Goal: Information Seeking & Learning: Compare options

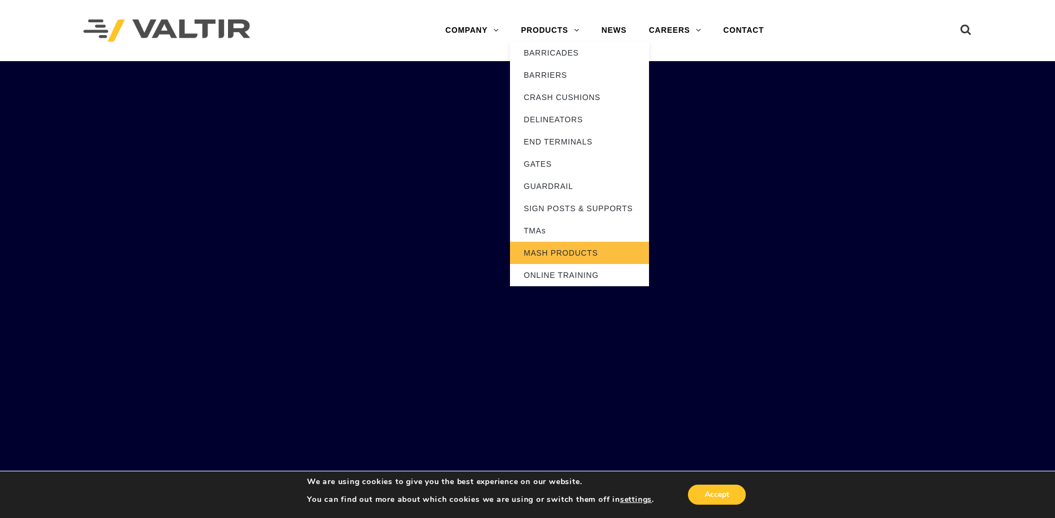
click at [541, 250] on link "MASH PRODUCTS" at bounding box center [579, 253] width 139 height 22
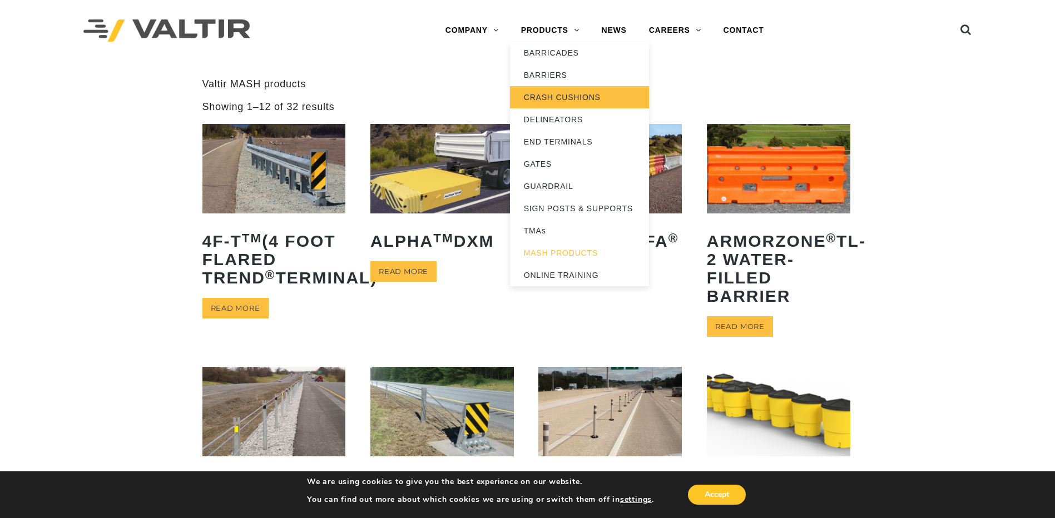
click at [543, 102] on link "CRASH CUSHIONS" at bounding box center [579, 97] width 139 height 22
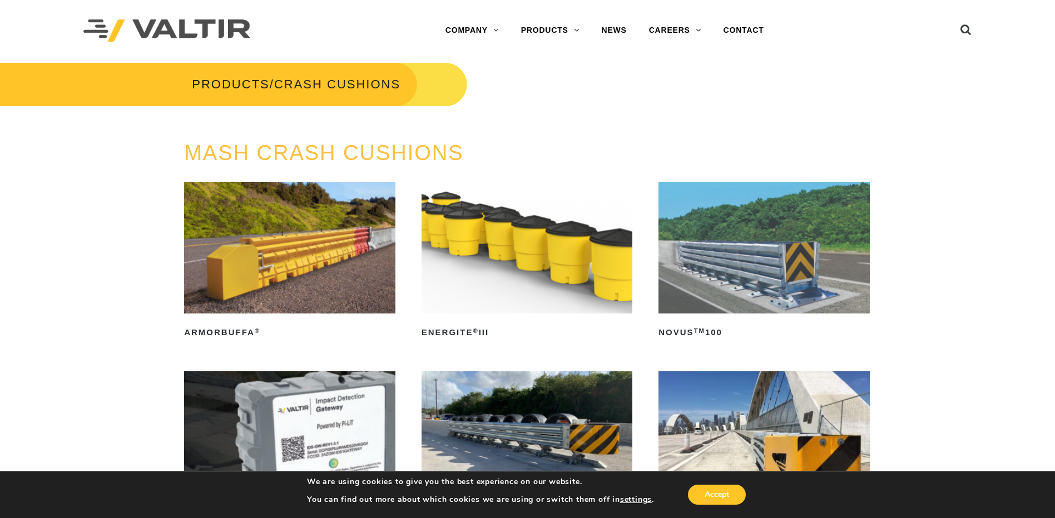
click at [766, 243] on img at bounding box center [764, 248] width 211 height 132
click at [244, 222] on img at bounding box center [289, 248] width 211 height 132
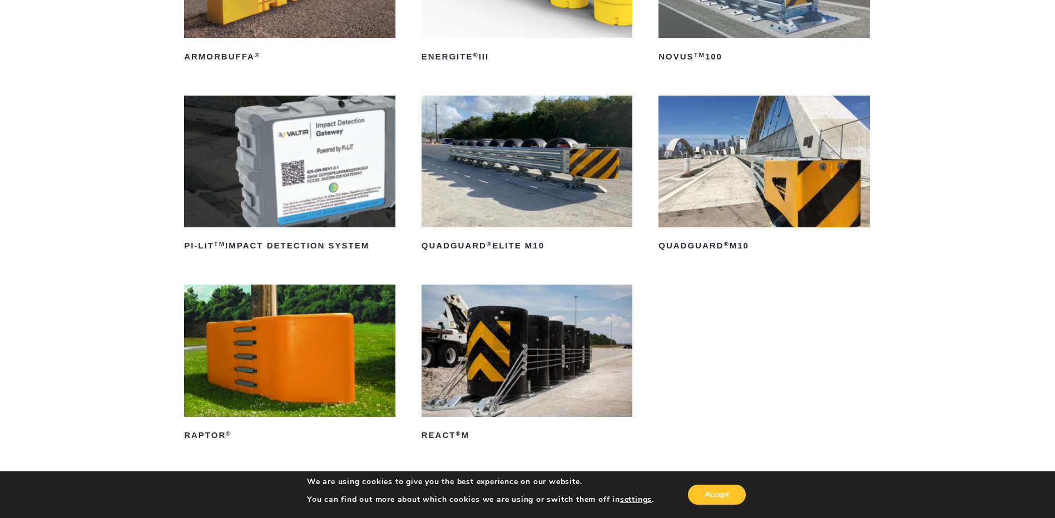
scroll to position [296, 0]
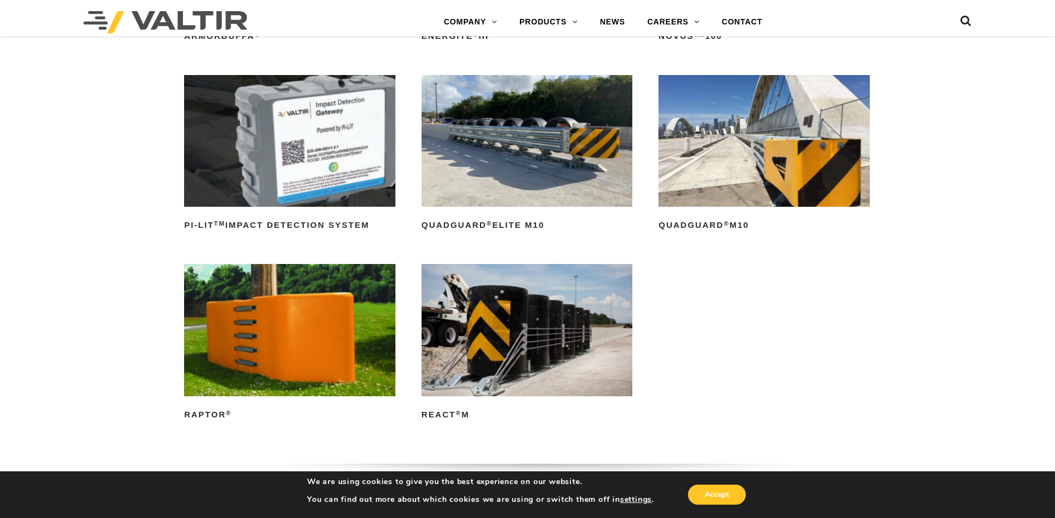
click at [261, 352] on img at bounding box center [289, 330] width 211 height 132
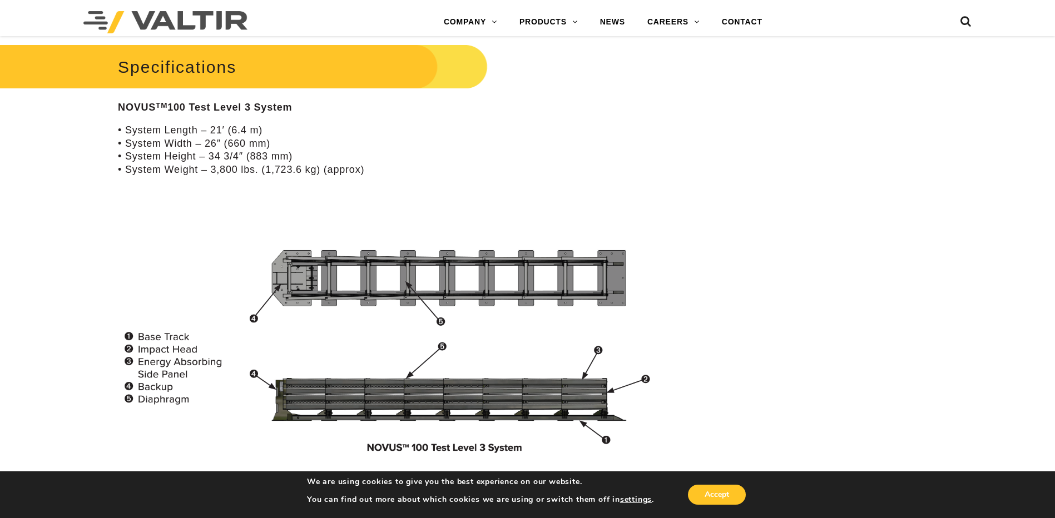
scroll to position [149, 0]
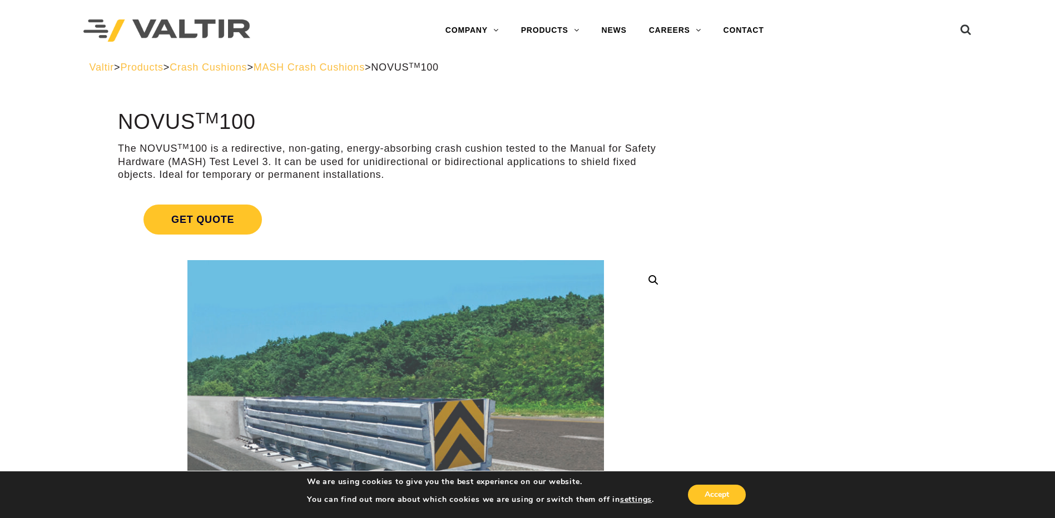
drag, startPoint x: 1005, startPoint y: 0, endPoint x: 805, endPoint y: 115, distance: 230.5
click at [823, 113] on div at bounding box center [836, 119] width 264 height 17
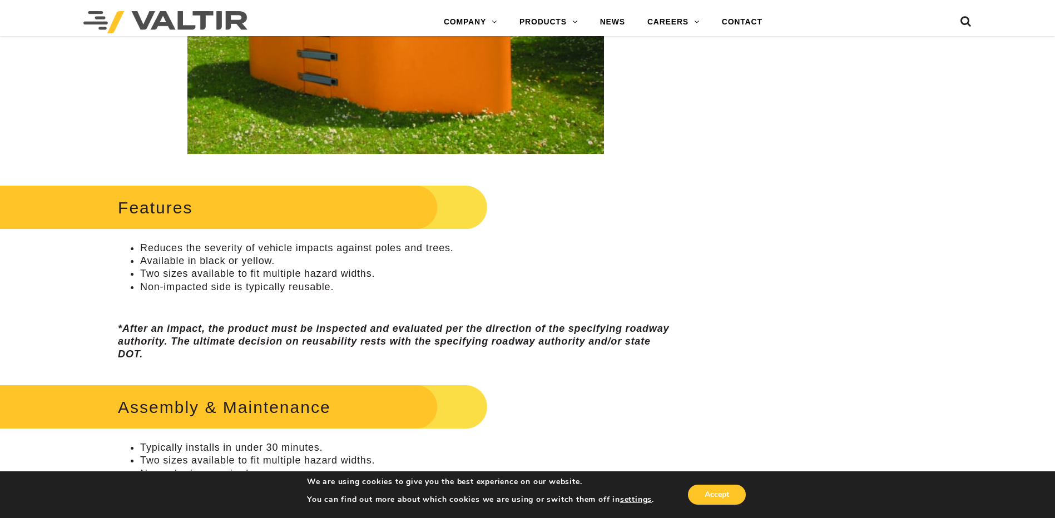
scroll to position [445, 0]
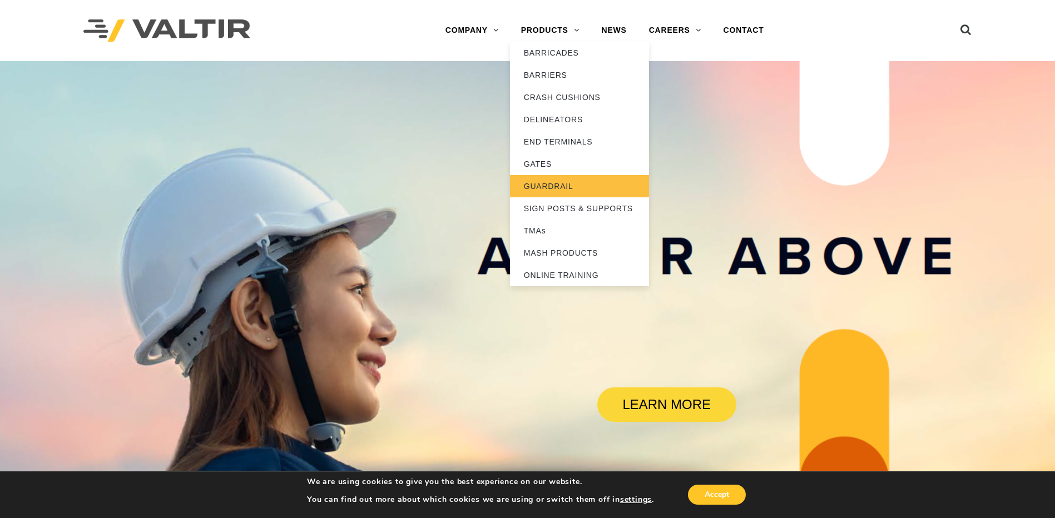
click at [543, 185] on link "GUARDRAIL" at bounding box center [579, 186] width 139 height 22
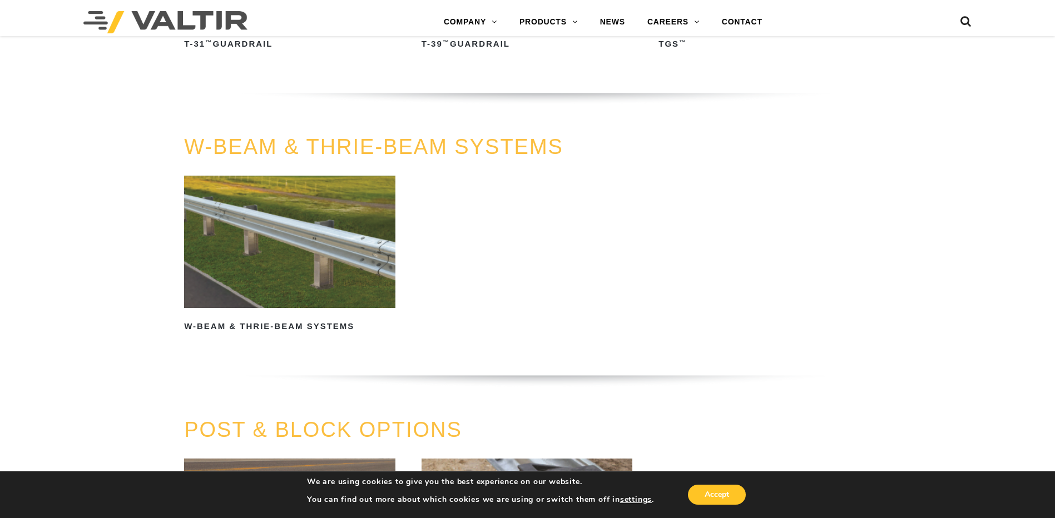
scroll to position [741, 0]
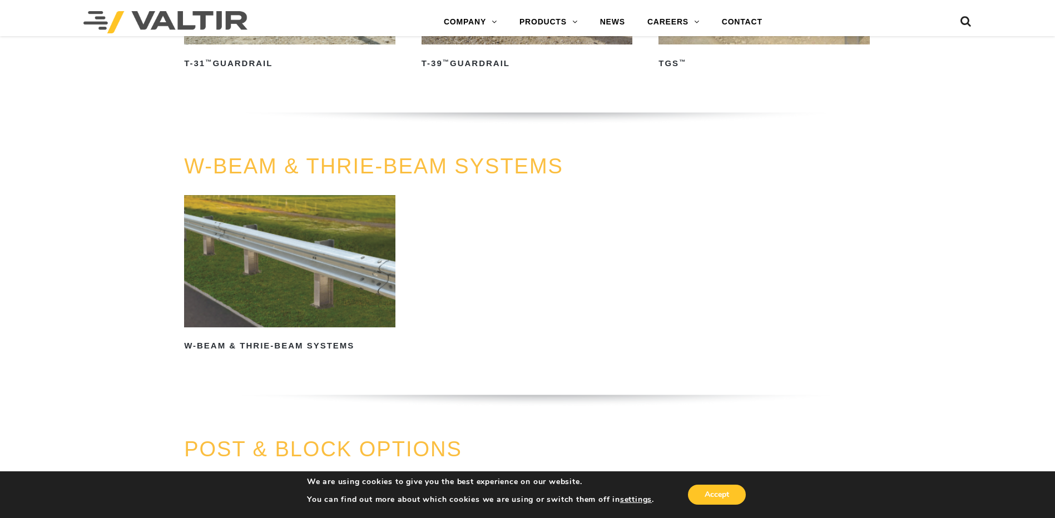
click at [222, 215] on img at bounding box center [289, 261] width 211 height 132
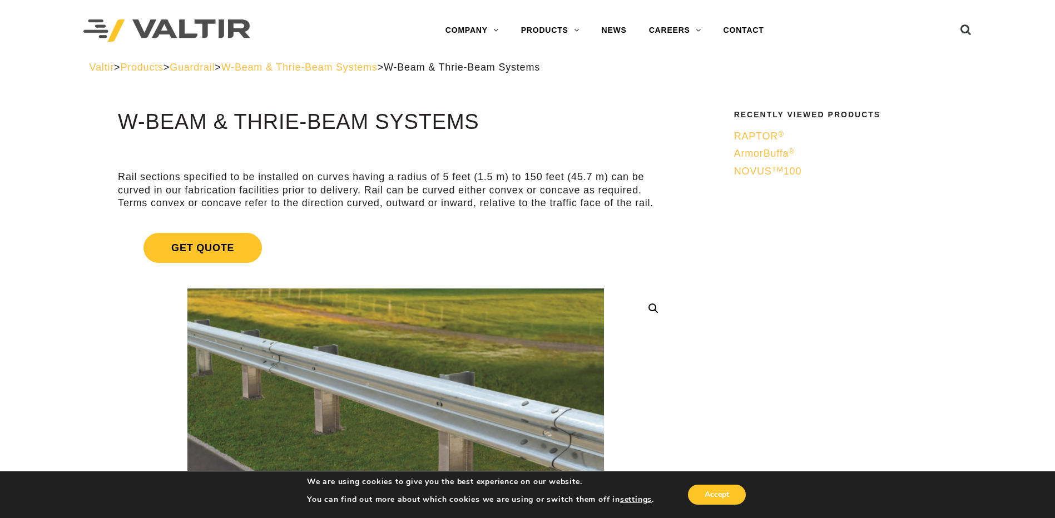
click at [215, 71] on span "Guardrail" at bounding box center [192, 67] width 45 height 11
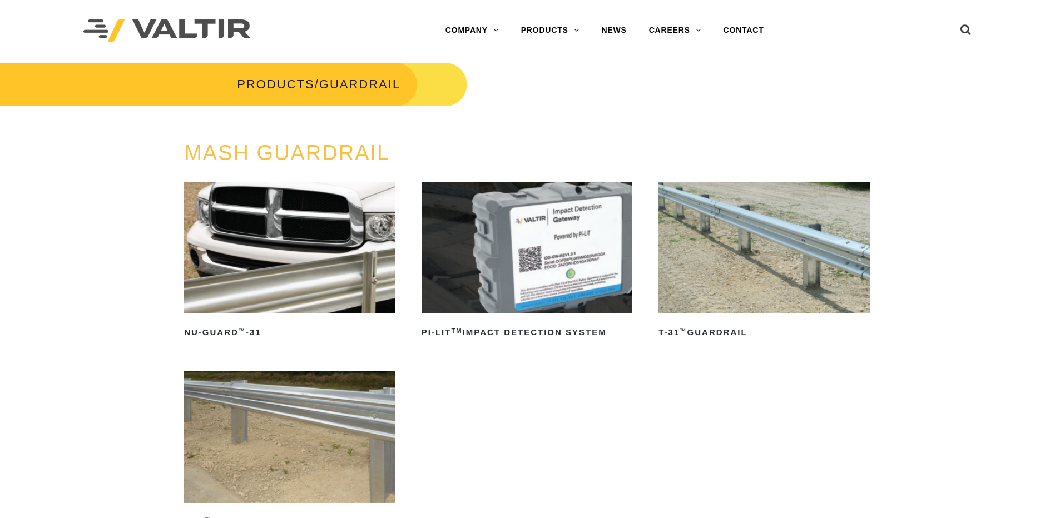
scroll to position [149, 0]
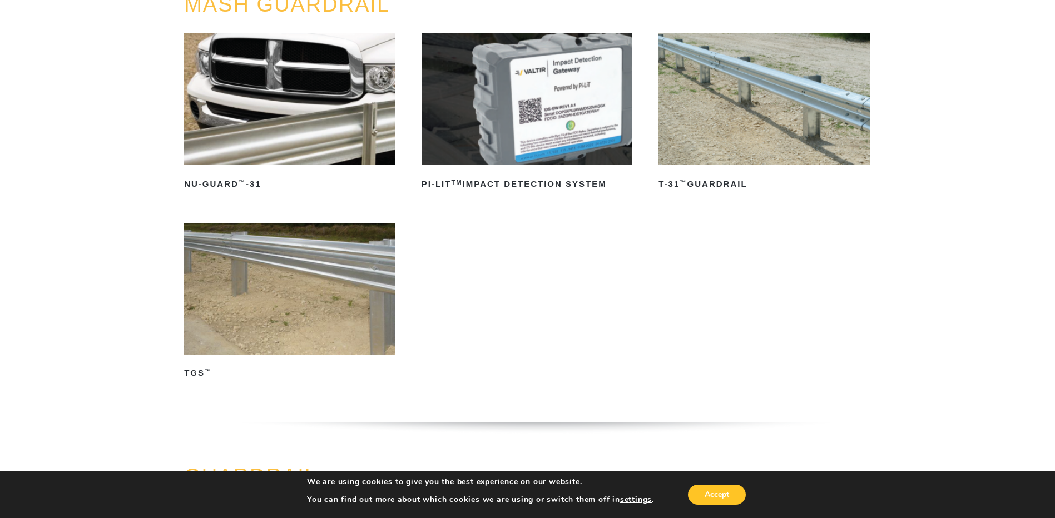
click at [239, 290] on img at bounding box center [289, 289] width 211 height 132
click at [738, 142] on img at bounding box center [764, 99] width 211 height 132
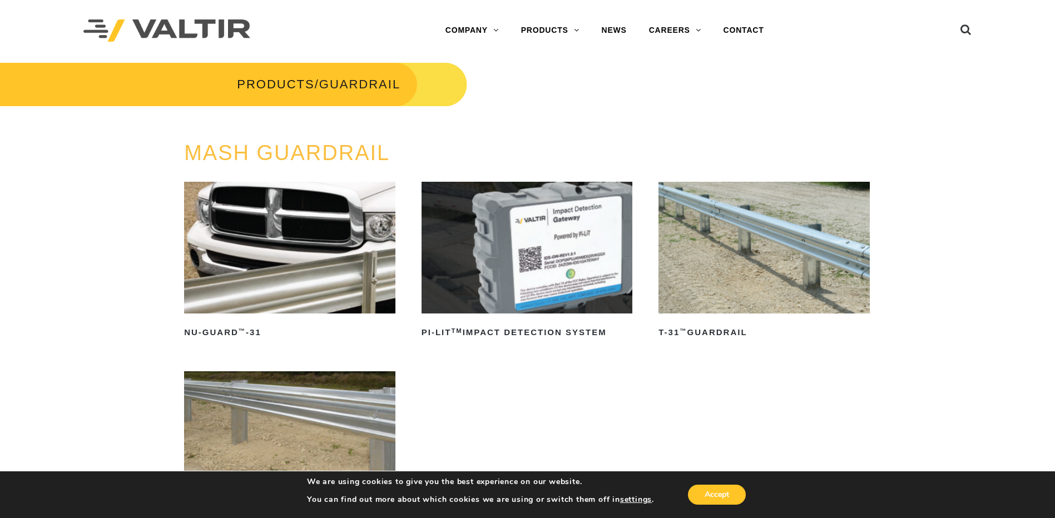
click at [284, 220] on img at bounding box center [289, 248] width 211 height 132
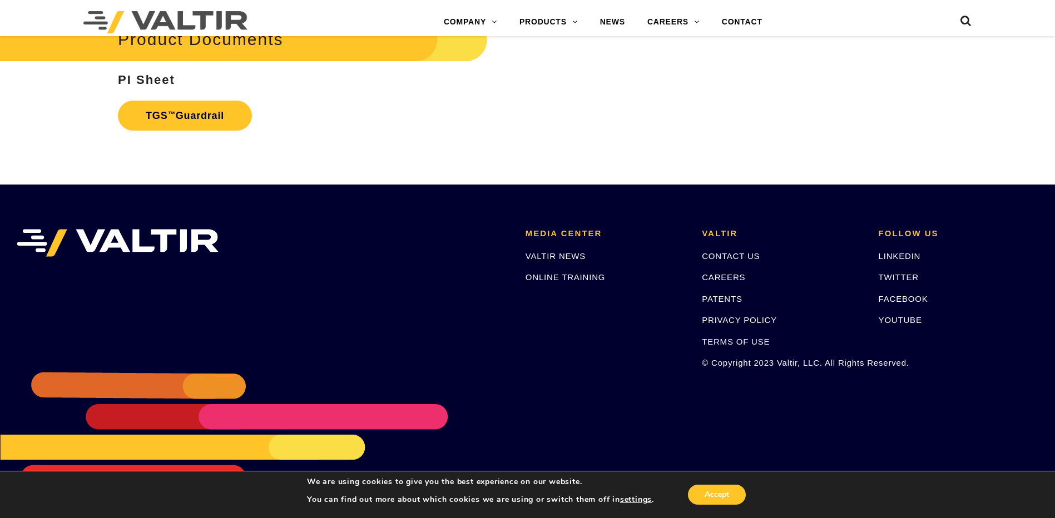
scroll to position [1723, 0]
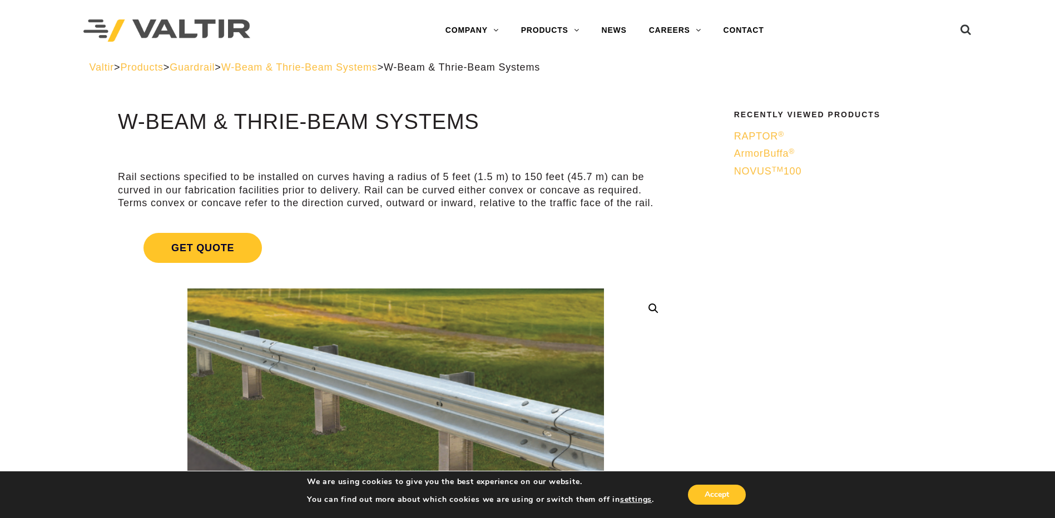
click at [151, 69] on span "Products" at bounding box center [141, 67] width 43 height 11
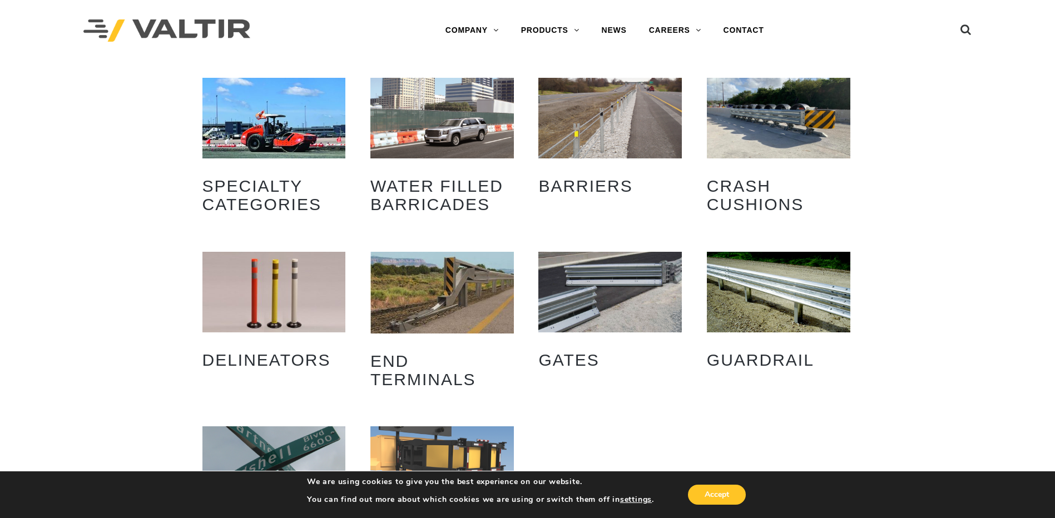
scroll to position [149, 0]
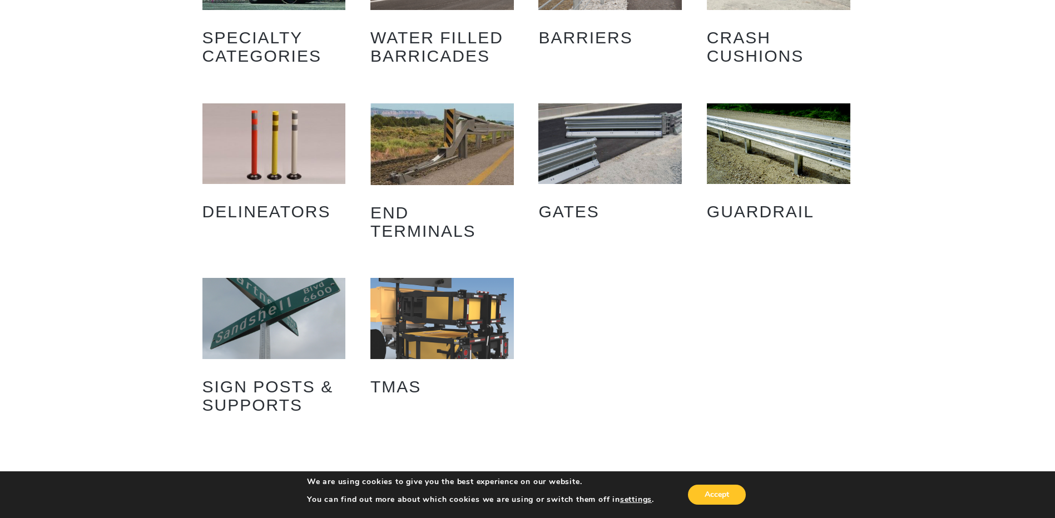
click at [433, 150] on img "Visit product category End Terminals" at bounding box center [442, 143] width 144 height 81
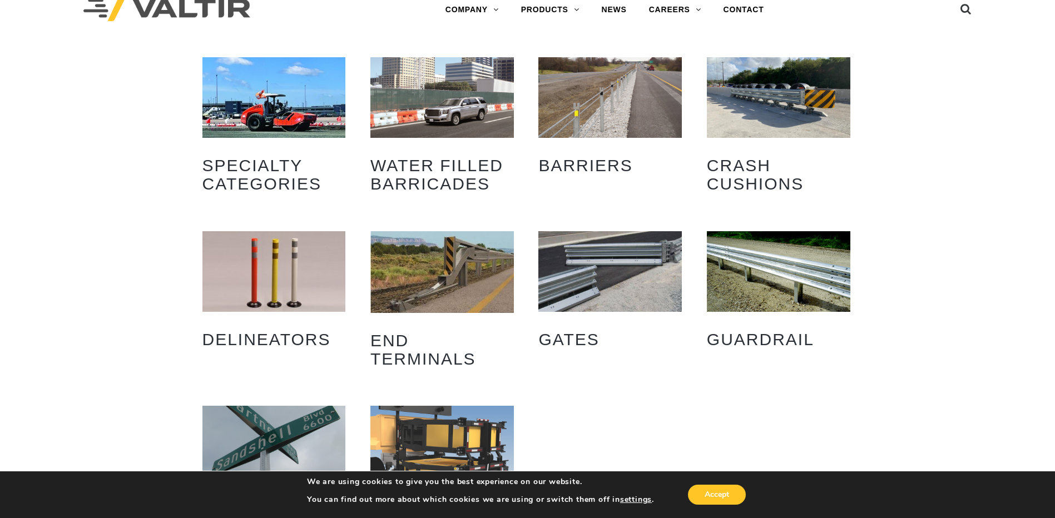
scroll to position [0, 0]
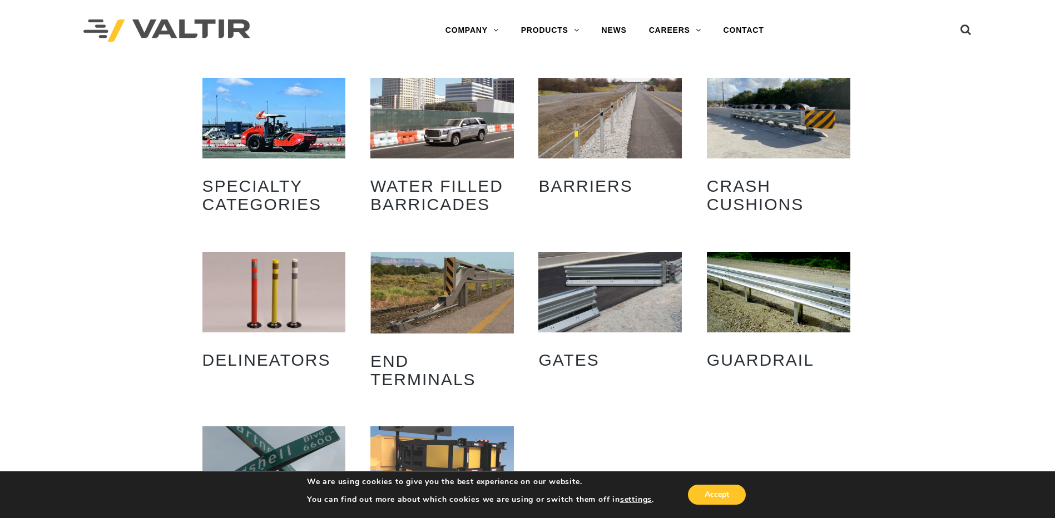
click at [787, 118] on img "Visit product category Crash Cushions" at bounding box center [779, 118] width 144 height 81
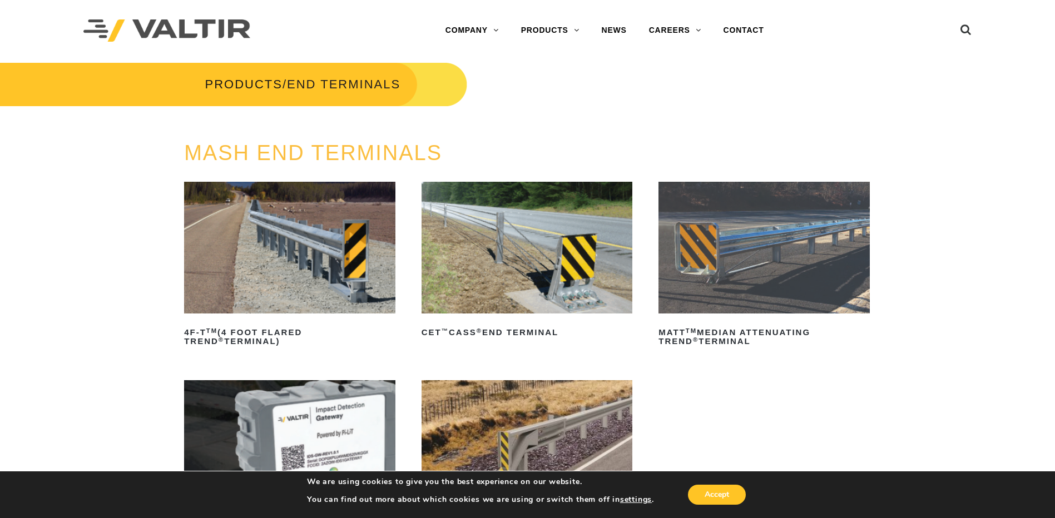
click at [289, 205] on img at bounding box center [289, 248] width 211 height 132
